Goal: Find specific page/section: Find specific page/section

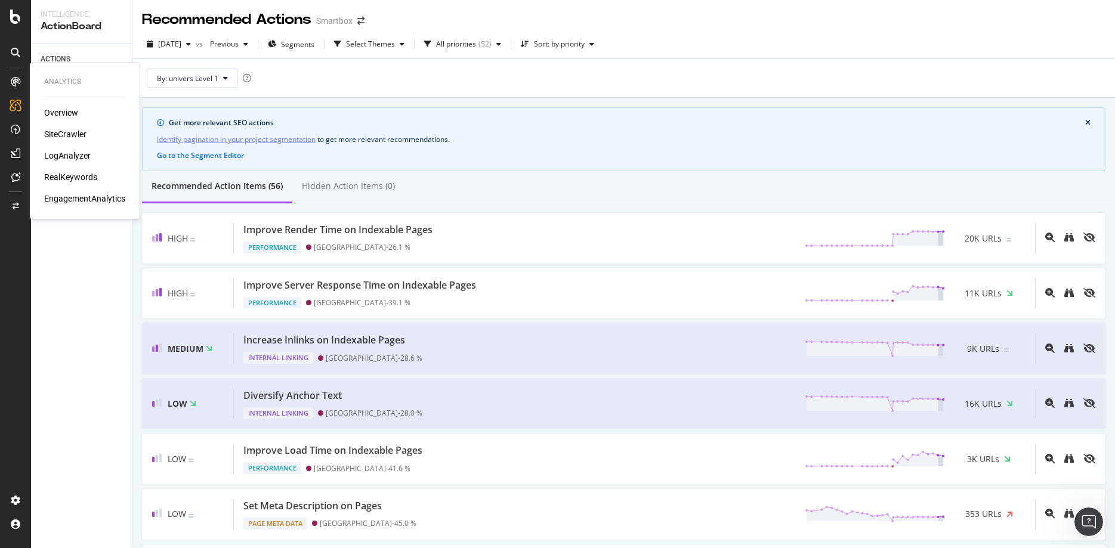
click at [75, 134] on div "SiteCrawler" at bounding box center [65, 134] width 42 height 12
